Goal: Find specific page/section: Find specific page/section

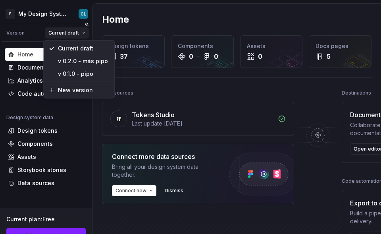
click at [83, 33] on html "P My Design System CL Version Current draft Home Documentation Analytics Code a…" at bounding box center [190, 117] width 381 height 234
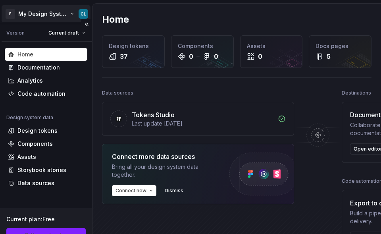
click at [65, 16] on html "P My Design System CL Version Current draft Home Documentation Analytics Code a…" at bounding box center [190, 117] width 381 height 234
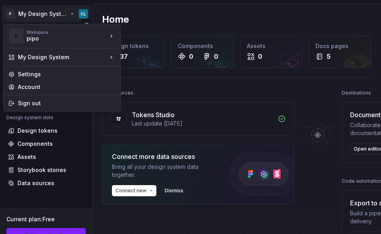
click at [70, 16] on html "P My Design System CL Version Current draft Home Documentation Analytics Code a…" at bounding box center [190, 117] width 381 height 234
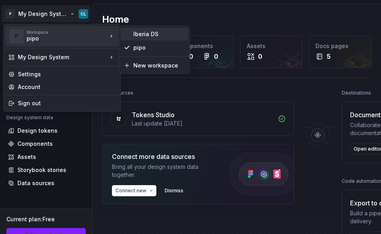
click at [155, 31] on div "Iberia DS" at bounding box center [159, 34] width 52 height 8
